Goal: Task Accomplishment & Management: Complete application form

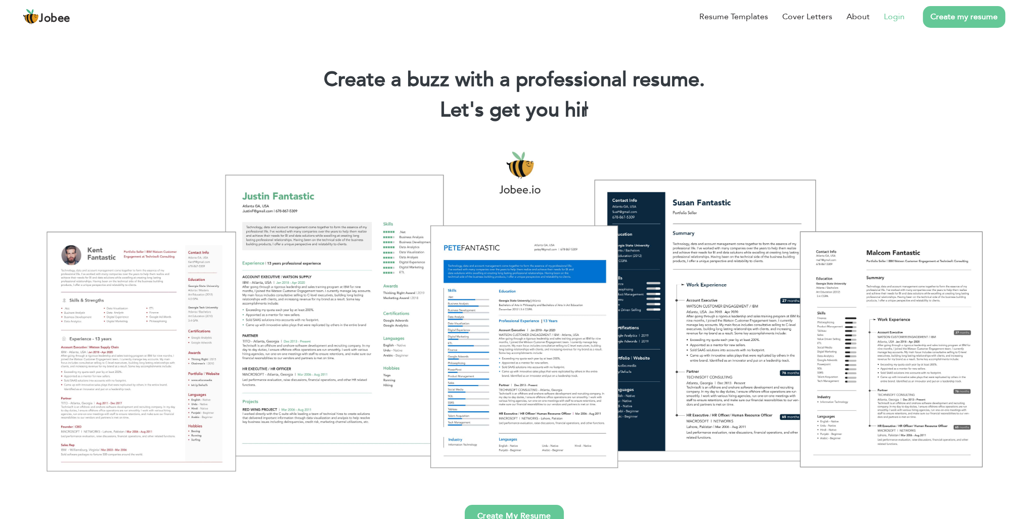
click at [898, 17] on link "Login" at bounding box center [894, 17] width 21 height 12
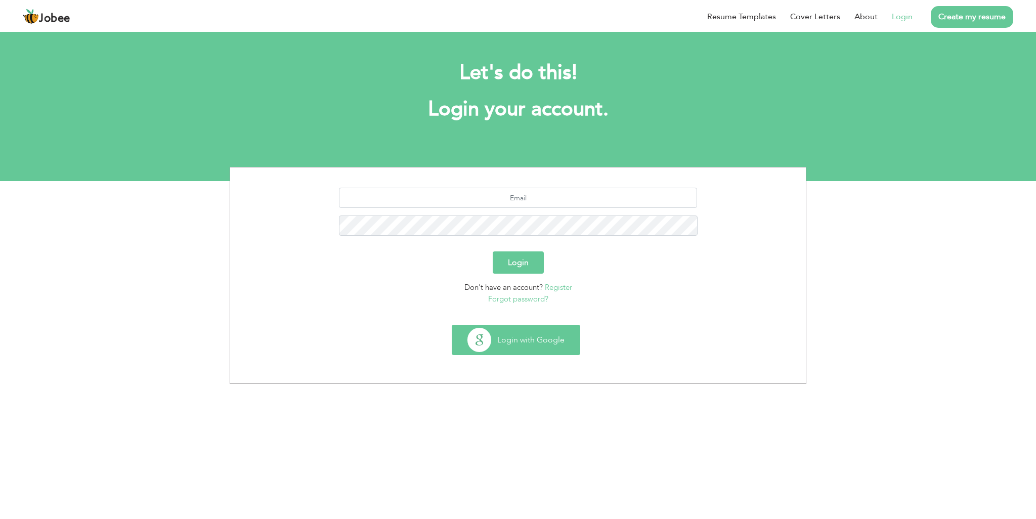
click at [531, 340] on button "Login with Google" at bounding box center [515, 339] width 127 height 29
click at [507, 200] on input "text" at bounding box center [518, 198] width 359 height 20
click at [566, 286] on link "Register" at bounding box center [558, 287] width 27 height 10
